Goal: Task Accomplishment & Management: Manage account settings

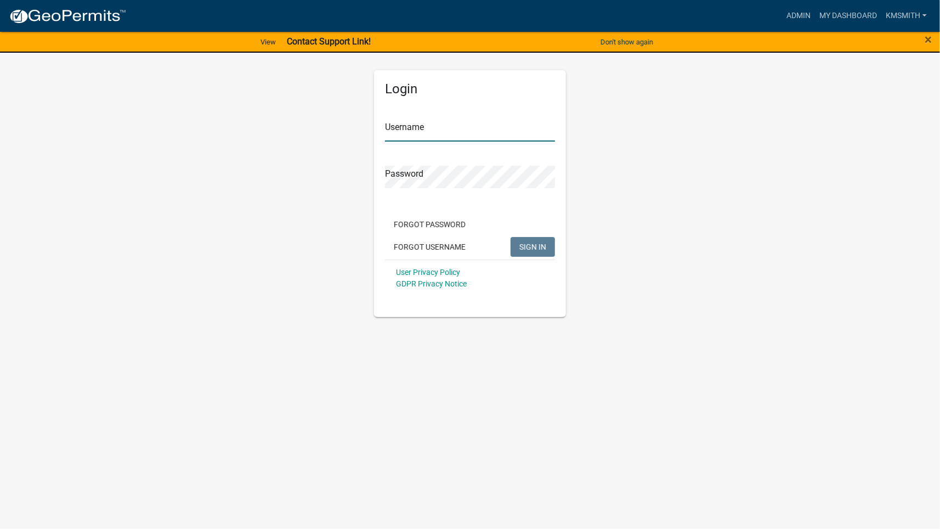
type input "kmsmith"
click at [543, 247] on span "SIGN IN" at bounding box center [532, 246] width 27 height 9
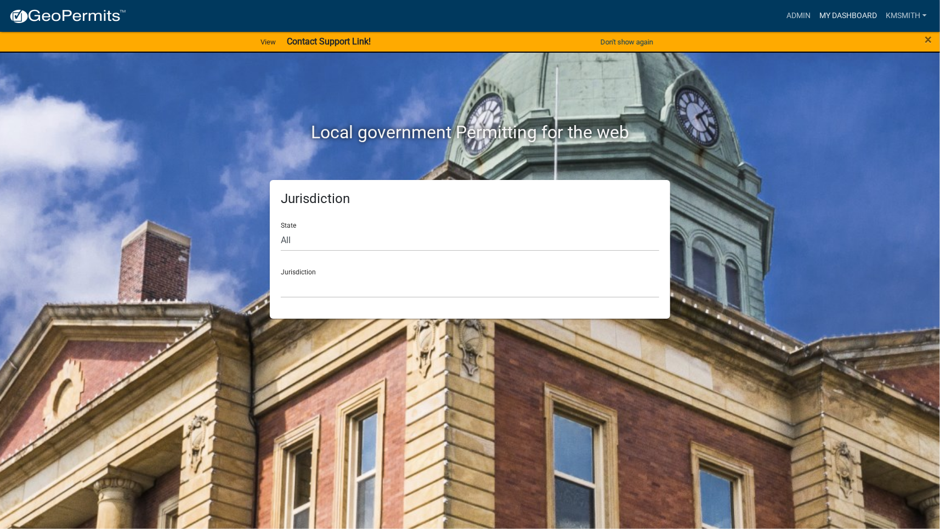
click at [844, 17] on link "My Dashboard" at bounding box center [848, 15] width 66 height 21
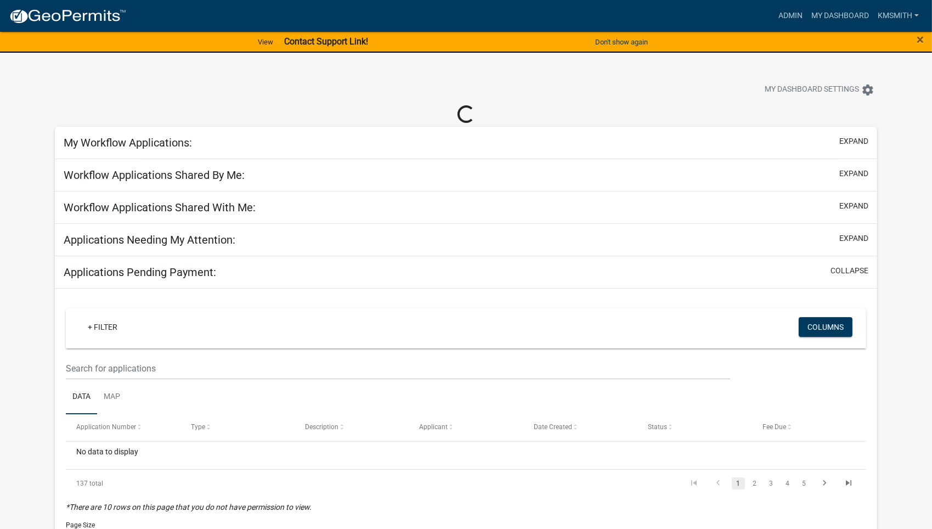
select select "2: 50"
